Goal: Task Accomplishment & Management: Manage account settings

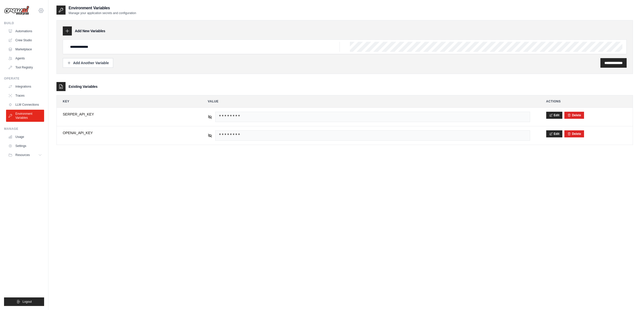
click at [41, 10] on icon at bounding box center [41, 11] width 6 height 6
click at [41, 11] on icon at bounding box center [41, 11] width 2 height 2
click at [24, 304] on span "Logout" at bounding box center [26, 302] width 9 height 4
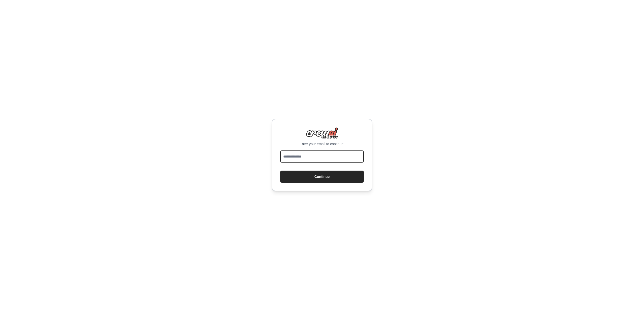
click at [308, 152] on input "email" at bounding box center [322, 157] width 84 height 12
type input "**********"
click at [335, 175] on button "Continue" at bounding box center [322, 177] width 84 height 12
